Goal: Information Seeking & Learning: Learn about a topic

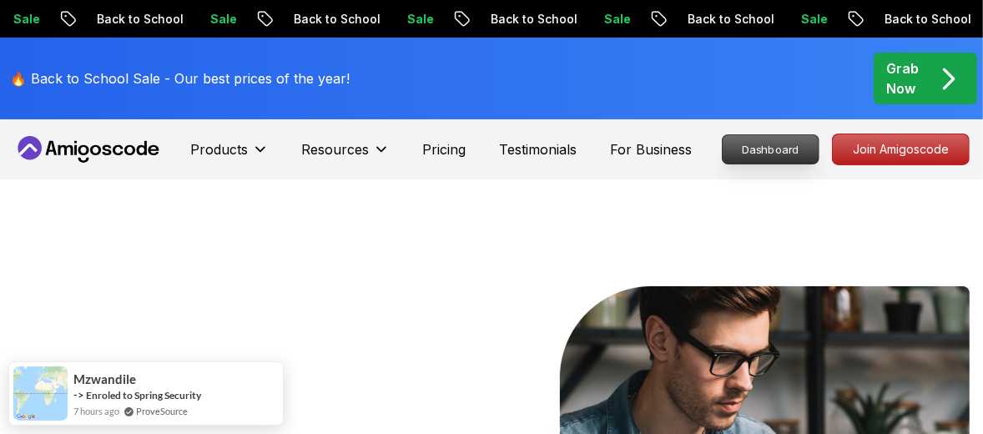
click at [789, 144] on p "Dashboard" at bounding box center [771, 149] width 96 height 28
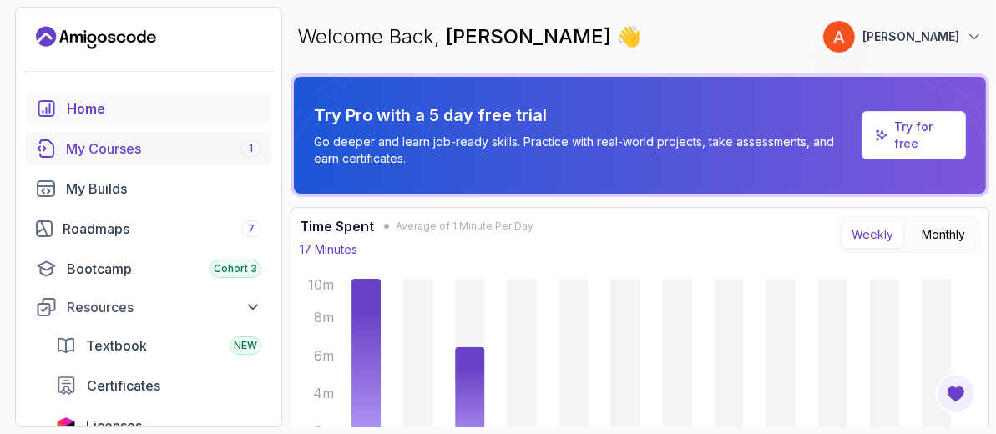
click at [125, 150] on div "My Courses 1" at bounding box center [163, 149] width 195 height 20
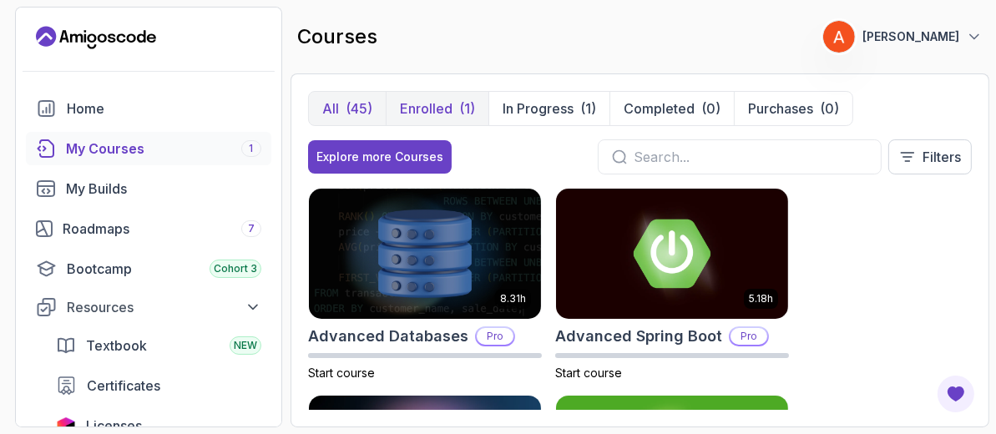
click at [448, 93] on button "Enrolled (1)" at bounding box center [437, 108] width 103 height 33
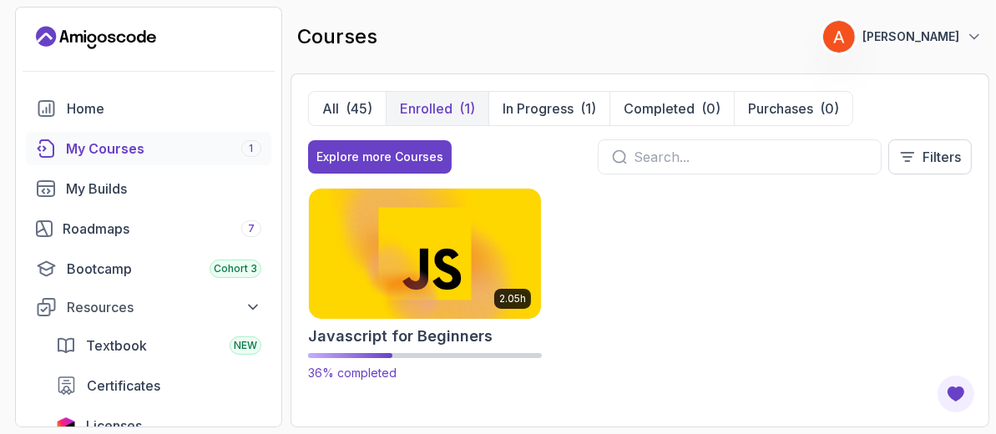
click at [413, 247] on img at bounding box center [425, 253] width 244 height 136
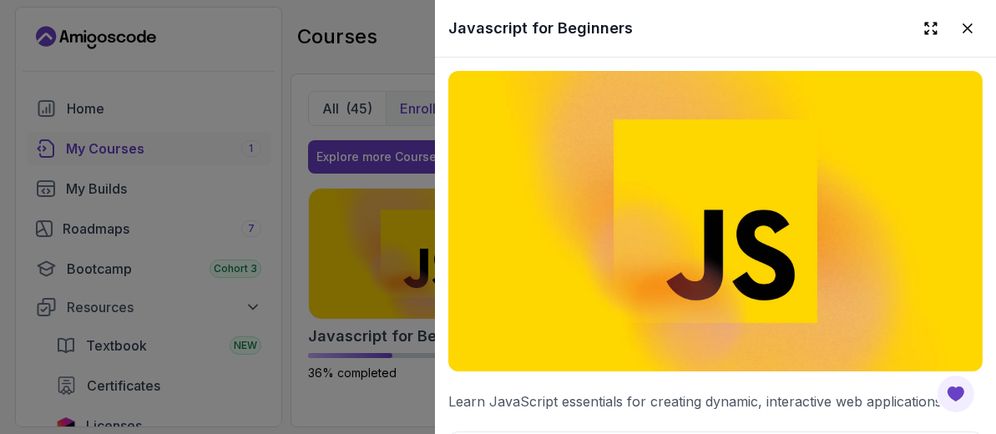
scroll to position [334, 0]
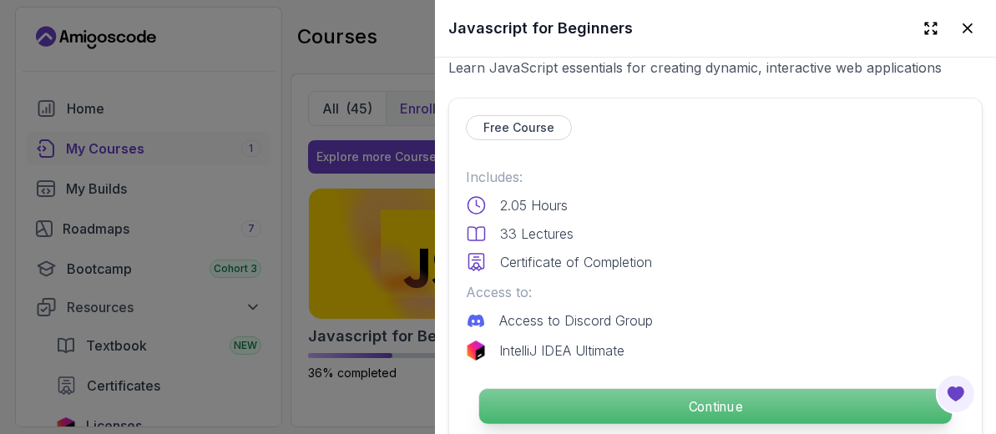
drag, startPoint x: 668, startPoint y: 396, endPoint x: 567, endPoint y: 368, distance: 104.1
click at [668, 395] on p "Continue" at bounding box center [715, 406] width 472 height 35
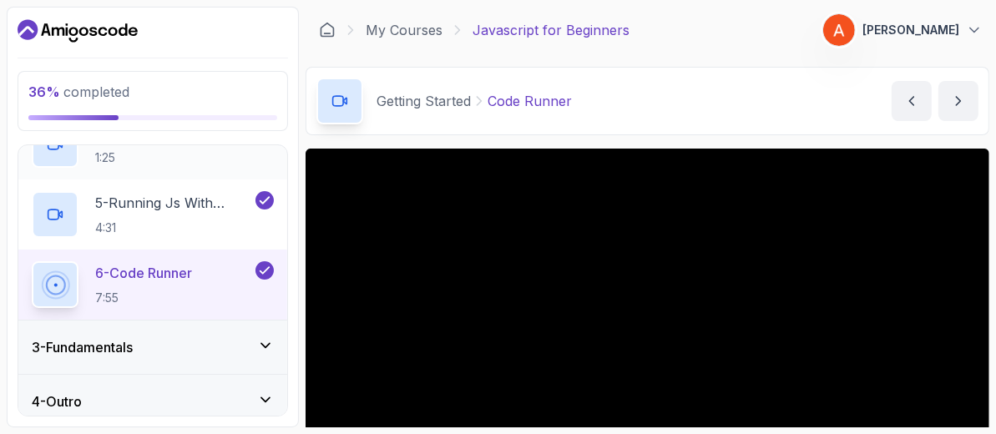
scroll to position [362, 0]
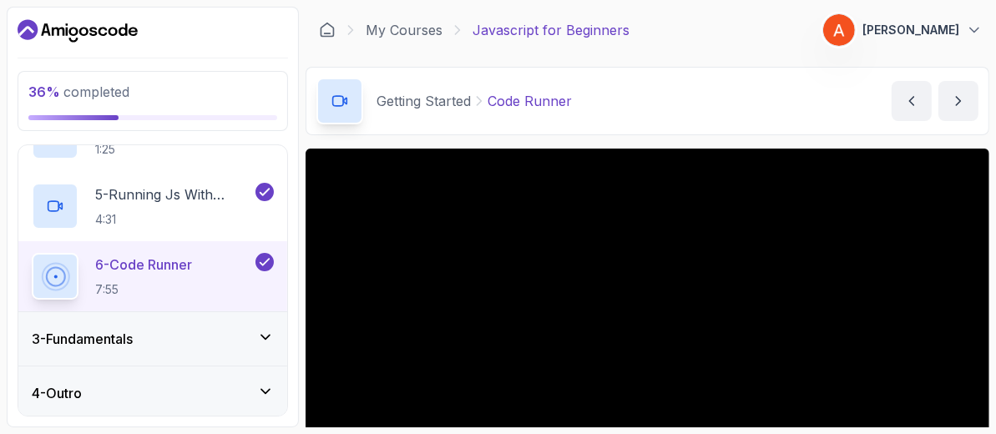
click at [256, 335] on div "3 - Fundamentals" at bounding box center [153, 339] width 242 height 20
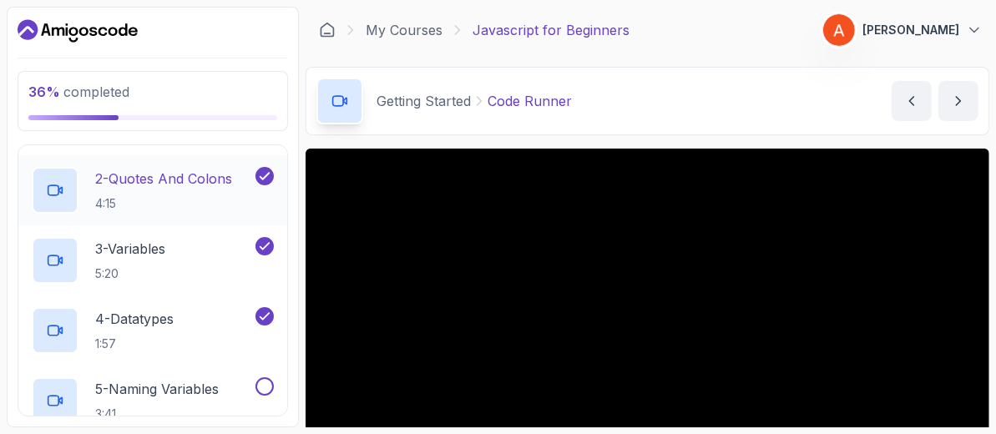
scroll to position [334, 0]
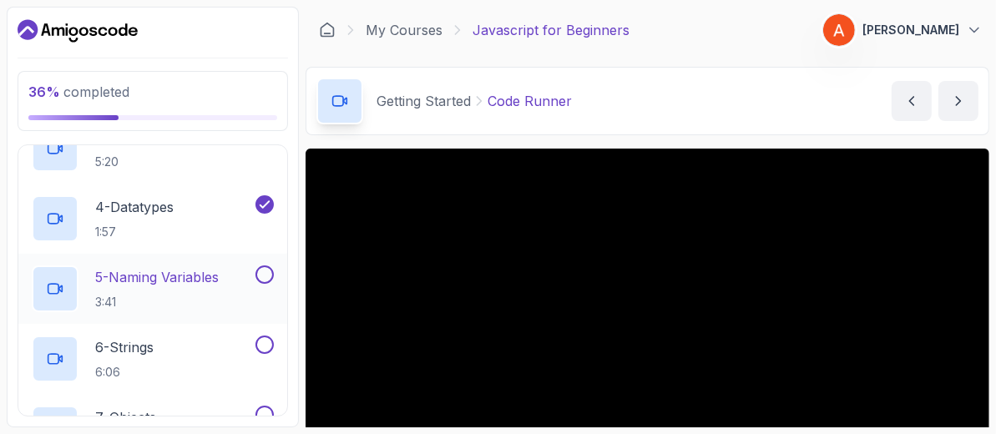
click at [174, 276] on p "5 - Naming Variables" at bounding box center [157, 277] width 124 height 20
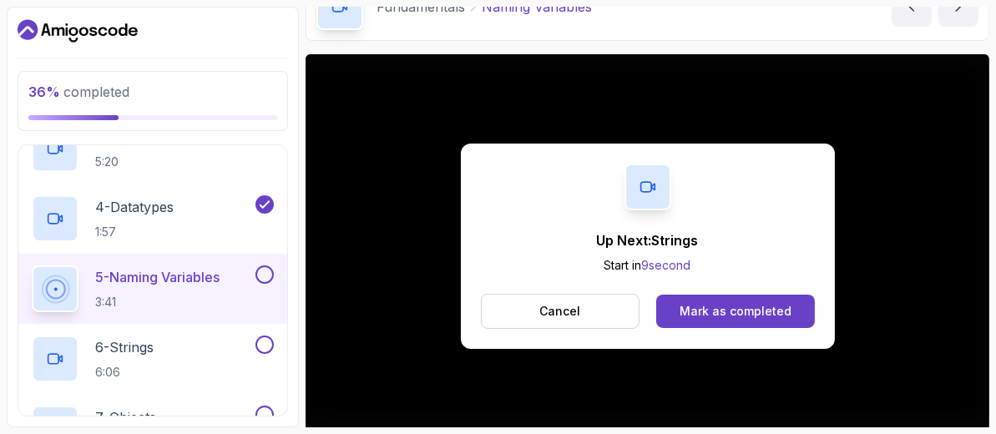
scroll to position [219, 0]
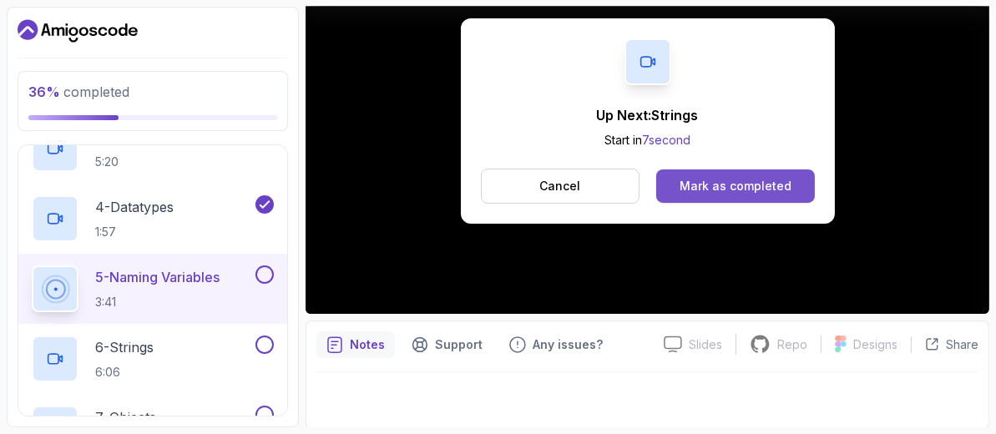
click at [779, 181] on div "Mark as completed" at bounding box center [735, 186] width 112 height 17
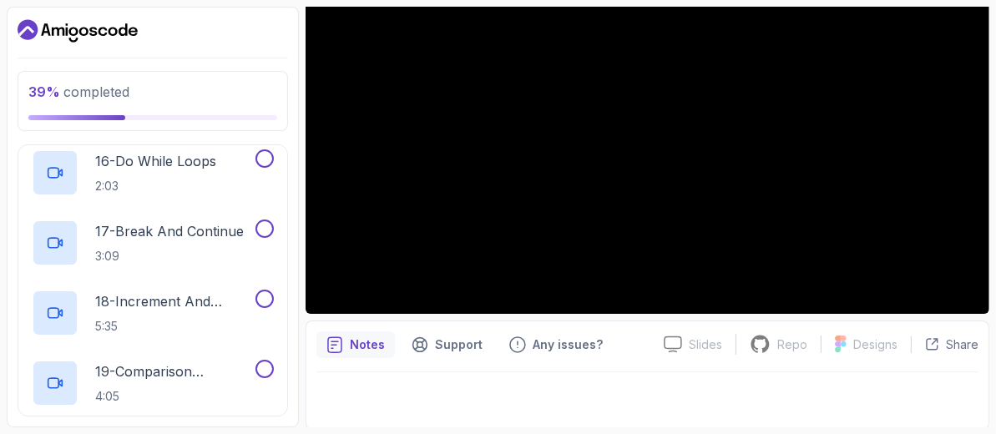
scroll to position [1223, 0]
